Goal: Task Accomplishment & Management: Complete application form

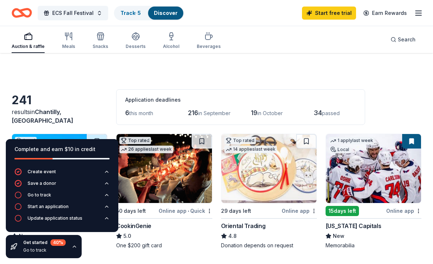
scroll to position [51, 0]
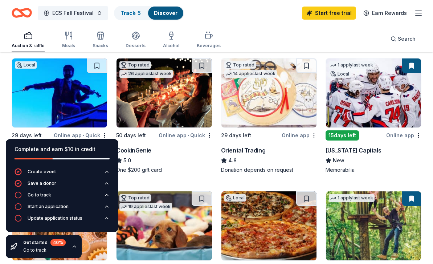
scroll to position [0, 0]
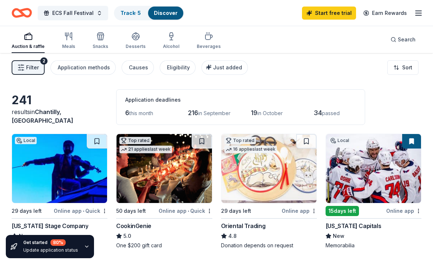
click at [336, 114] on span "passed" at bounding box center [331, 113] width 18 height 6
click at [330, 112] on span "passed" at bounding box center [331, 113] width 18 height 6
click at [267, 112] on span "in October" at bounding box center [269, 113] width 25 height 6
click at [218, 112] on span "in September" at bounding box center [214, 113] width 32 height 6
click at [151, 113] on span "this month" at bounding box center [141, 113] width 24 height 6
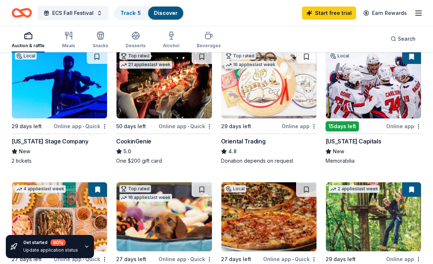
scroll to position [85, 0]
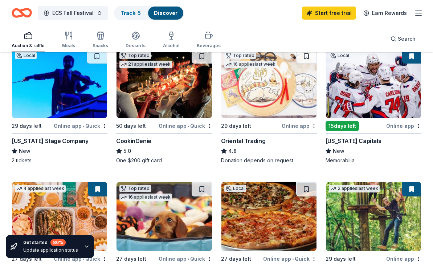
click at [373, 96] on img at bounding box center [373, 83] width 95 height 69
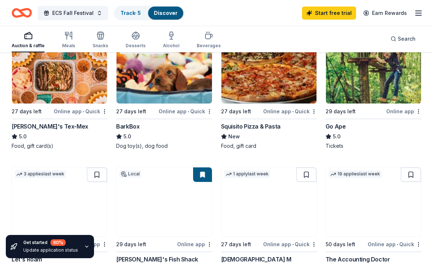
scroll to position [233, 0]
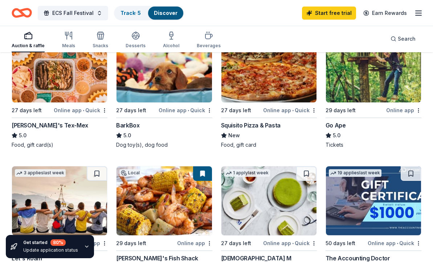
click at [42, 81] on img at bounding box center [59, 67] width 95 height 69
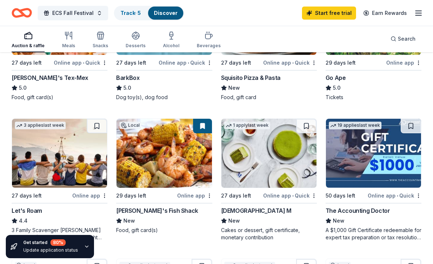
scroll to position [284, 0]
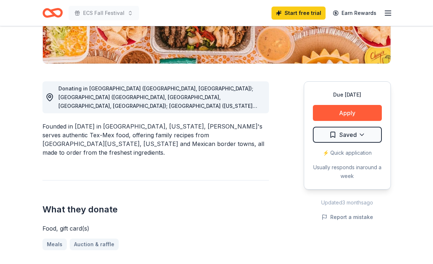
scroll to position [158, 0]
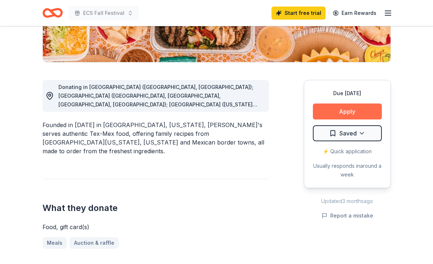
click at [340, 113] on button "Apply" at bounding box center [347, 111] width 69 height 16
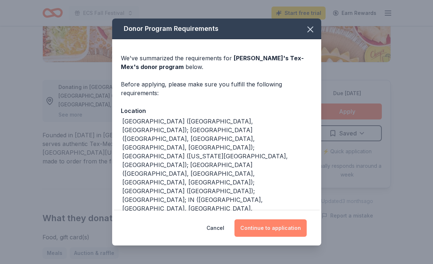
click at [283, 232] on button "Continue to application" at bounding box center [270, 227] width 72 height 17
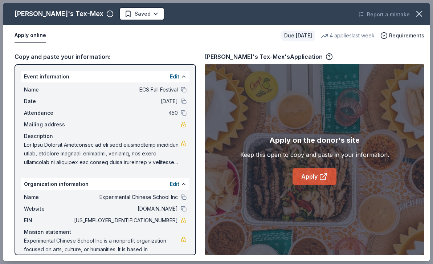
click at [312, 178] on link "Apply" at bounding box center [314, 176] width 44 height 17
